Goal: Complete application form: Complete application form

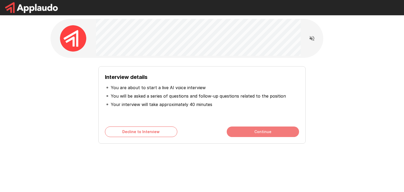
click at [269, 133] on button "Continue" at bounding box center [263, 131] width 72 height 11
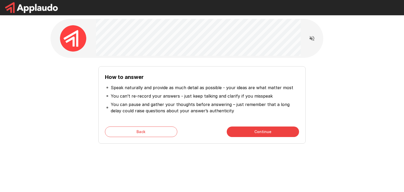
click at [262, 133] on button "Continue" at bounding box center [263, 131] width 72 height 11
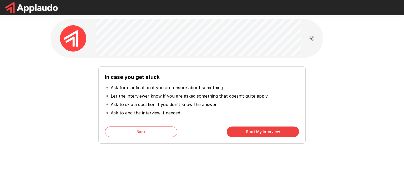
click at [262, 133] on button "Start My Interview" at bounding box center [263, 131] width 72 height 11
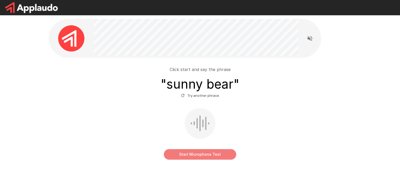
click at [198, 156] on button "Start Microphone Test" at bounding box center [200, 154] width 72 height 11
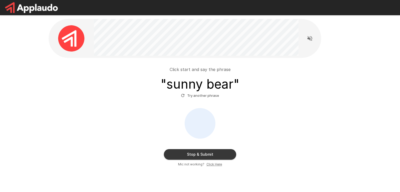
click at [198, 156] on button "Stop & Submit" at bounding box center [200, 154] width 72 height 11
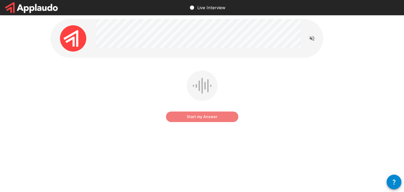
click at [209, 118] on button "Start my Answer" at bounding box center [202, 116] width 72 height 11
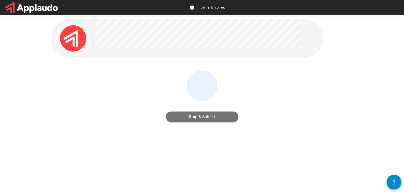
click at [206, 120] on button "Stop & Submit" at bounding box center [202, 116] width 72 height 11
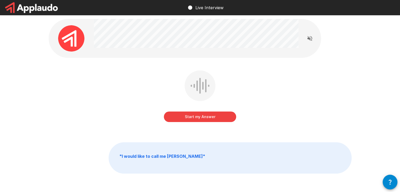
click at [213, 117] on button "Start my Answer" at bounding box center [200, 116] width 72 height 11
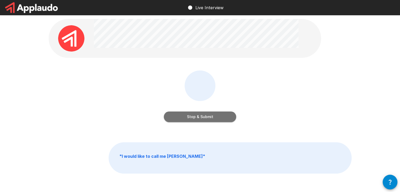
click at [211, 121] on button "Stop & Submit" at bounding box center [200, 116] width 72 height 11
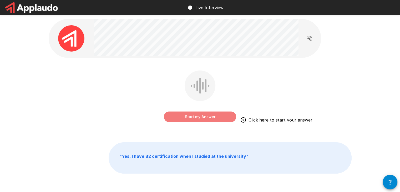
click at [191, 117] on button "Start my Answer" at bounding box center [200, 116] width 72 height 11
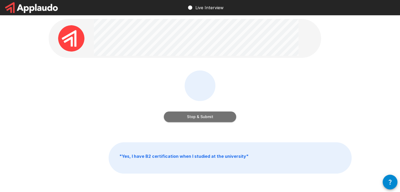
click at [199, 117] on button "Stop & Submit" at bounding box center [200, 116] width 72 height 11
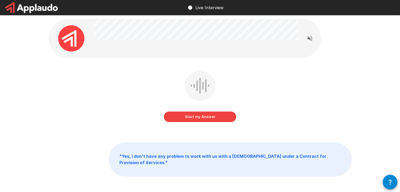
click at [197, 117] on button "Start my Answer" at bounding box center [200, 116] width 72 height 11
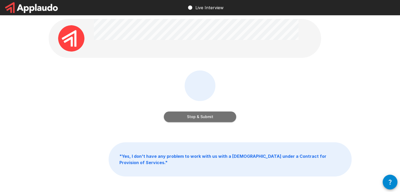
click at [197, 119] on button "Stop & Submit" at bounding box center [200, 116] width 72 height 11
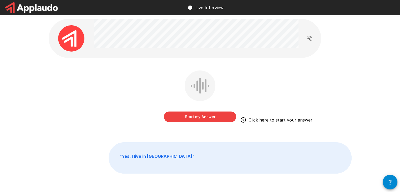
click at [200, 115] on button "Start my Answer" at bounding box center [200, 116] width 72 height 11
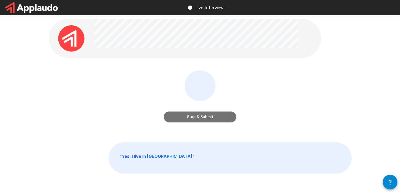
click at [209, 117] on button "Stop & Submit" at bounding box center [200, 116] width 72 height 11
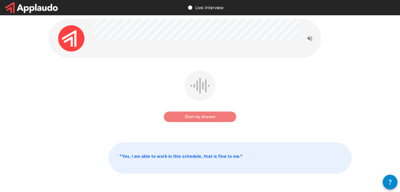
click at [209, 117] on button "Start my Answer" at bounding box center [200, 116] width 72 height 11
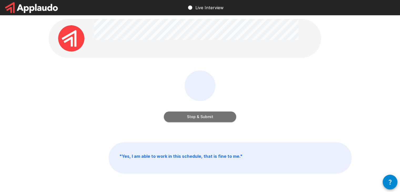
click at [209, 117] on button "Stop & Submit" at bounding box center [200, 116] width 72 height 11
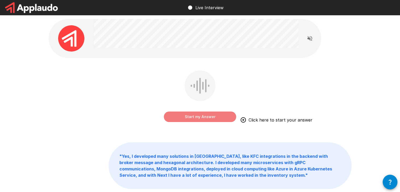
click at [197, 119] on button "Start my Answer" at bounding box center [200, 116] width 72 height 11
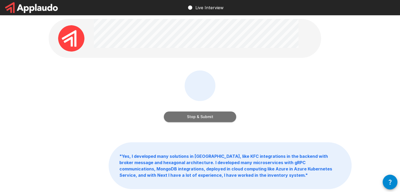
click at [197, 119] on button "Stop & Submit" at bounding box center [200, 116] width 72 height 11
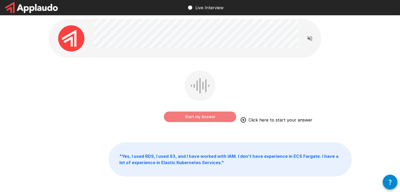
click at [196, 121] on button "Start my Answer" at bounding box center [200, 116] width 72 height 11
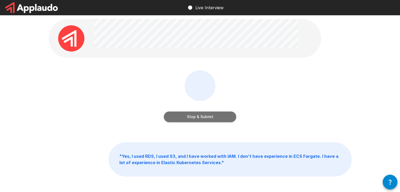
click at [196, 121] on button "Stop & Submit" at bounding box center [200, 116] width 72 height 11
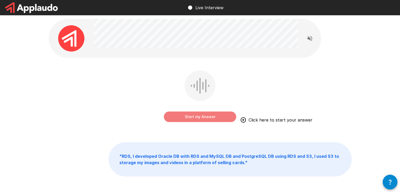
click at [200, 116] on button "Start my Answer" at bounding box center [200, 116] width 72 height 11
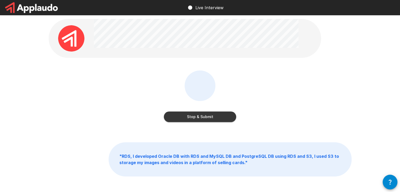
click at [202, 117] on button "Stop & Submit" at bounding box center [200, 116] width 72 height 11
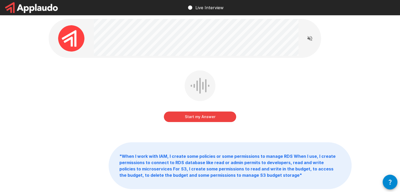
click at [201, 115] on button "Start my Answer" at bounding box center [200, 116] width 72 height 11
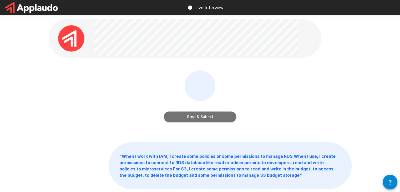
click at [204, 118] on button "Stop & Submit" at bounding box center [200, 116] width 72 height 11
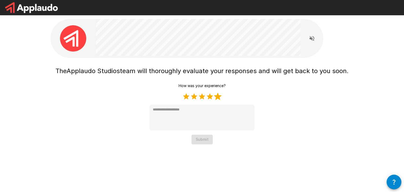
click at [221, 96] on label "5 Stars" at bounding box center [218, 97] width 8 height 8
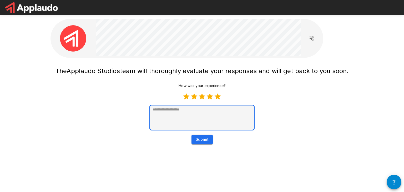
click at [201, 118] on textarea at bounding box center [201, 118] width 105 height 26
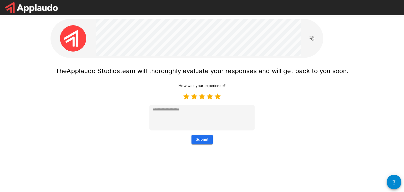
type textarea "*"
click at [205, 144] on button "Submit" at bounding box center [201, 140] width 21 height 10
